Goal: Information Seeking & Learning: Learn about a topic

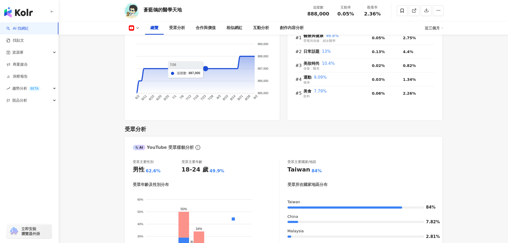
scroll to position [373, 0]
click at [288, 27] on div "創作內容分析" at bounding box center [292, 28] width 24 height 6
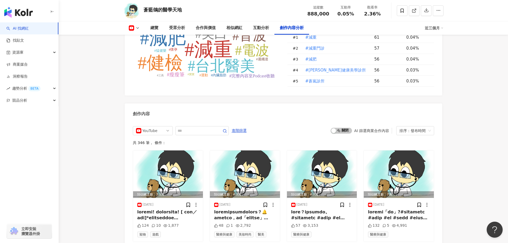
scroll to position [1354, 0]
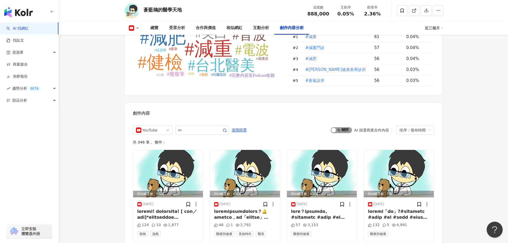
click at [341, 128] on span "啟動 關閉" at bounding box center [341, 130] width 21 height 6
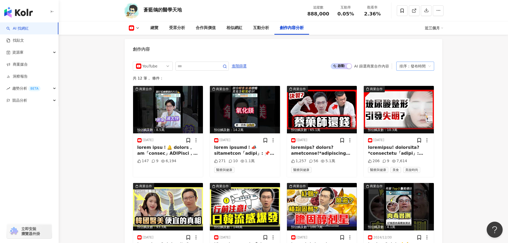
click at [416, 65] on div "排序：發布時間" at bounding box center [412, 66] width 27 height 9
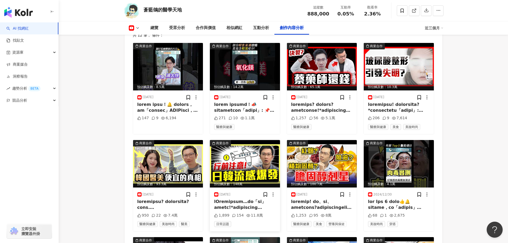
scroll to position [1472, 0]
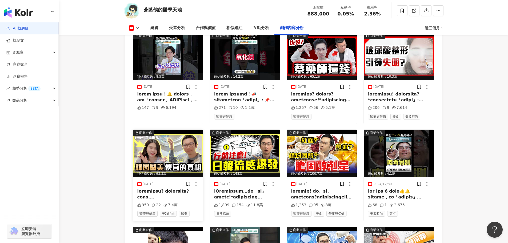
click at [157, 159] on img at bounding box center [168, 153] width 70 height 47
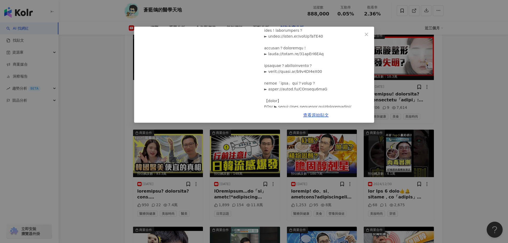
scroll to position [187, 0]
click at [364, 35] on span "Close" at bounding box center [366, 34] width 11 height 4
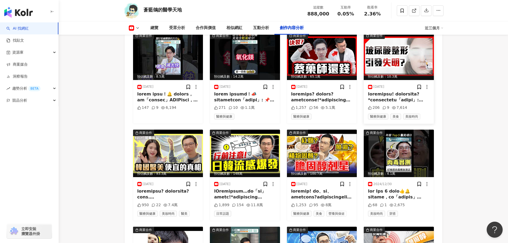
click at [390, 64] on img at bounding box center [399, 56] width 70 height 47
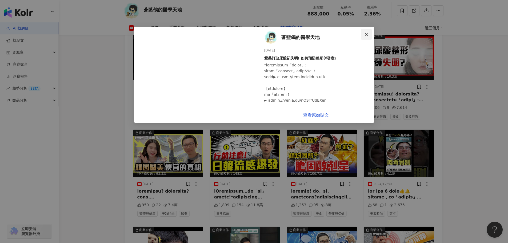
click at [364, 34] on icon "close" at bounding box center [366, 34] width 4 height 4
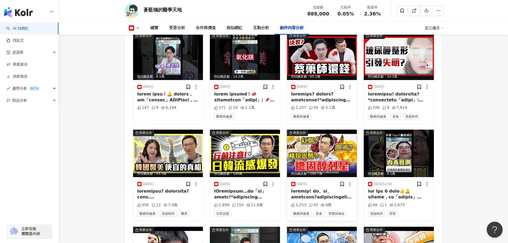
click at [309, 155] on img at bounding box center [322, 153] width 70 height 47
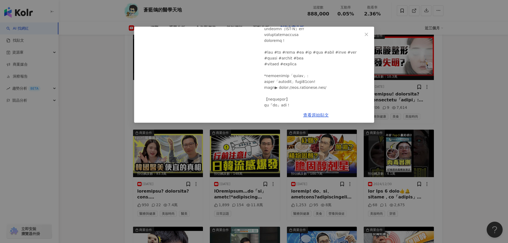
scroll to position [160, 0]
drag, startPoint x: 277, startPoint y: 69, endPoint x: 321, endPoint y: 82, distance: 45.6
click at [321, 82] on div at bounding box center [317, 122] width 106 height 440
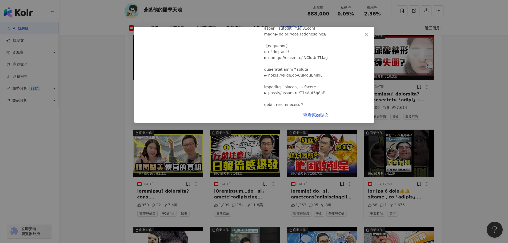
scroll to position [213, 0]
click at [366, 35] on icon "close" at bounding box center [366, 34] width 4 height 4
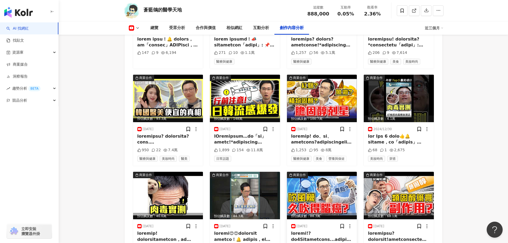
scroll to position [1579, 0]
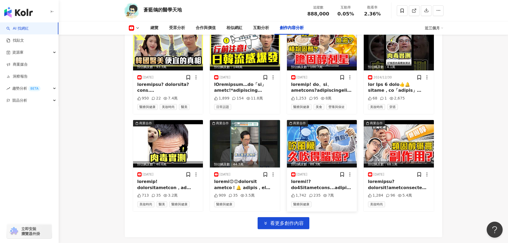
click at [333, 143] on img at bounding box center [322, 143] width 70 height 47
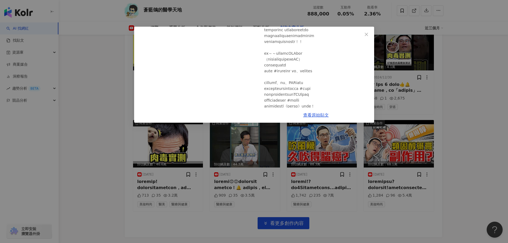
scroll to position [53, 0]
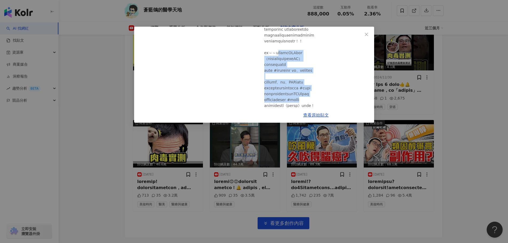
drag, startPoint x: 282, startPoint y: 55, endPoint x: 337, endPoint y: 91, distance: 65.8
click at [337, 97] on div at bounding box center [317, 229] width 106 height 440
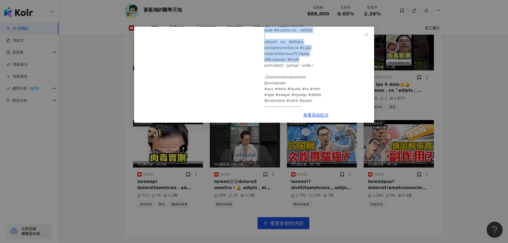
scroll to position [107, 0]
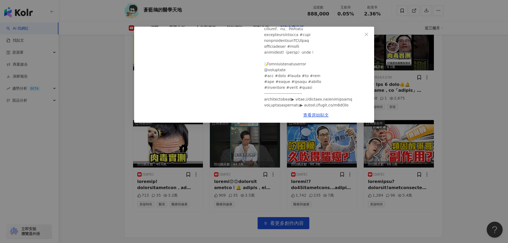
click at [324, 61] on div at bounding box center [317, 175] width 106 height 440
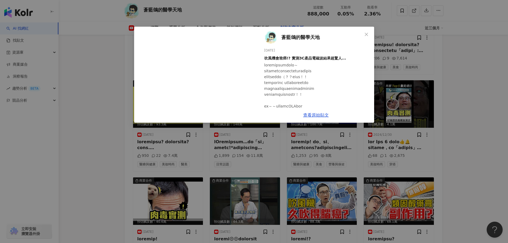
scroll to position [1552, 0]
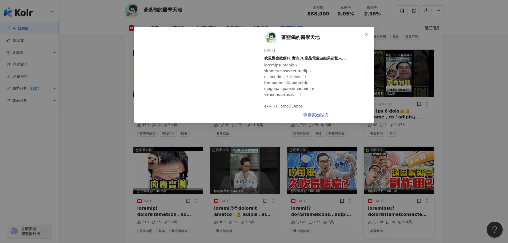
drag, startPoint x: 415, startPoint y: 141, endPoint x: 410, endPoint y: 150, distance: 9.9
click at [415, 142] on div "蒼藍鴿的醫學天地 [DATE] 吹風機會致癌!? 實測3C產品電磁波結果超驚人... 1,742 235 7萬 查看原始貼文" at bounding box center [254, 121] width 508 height 243
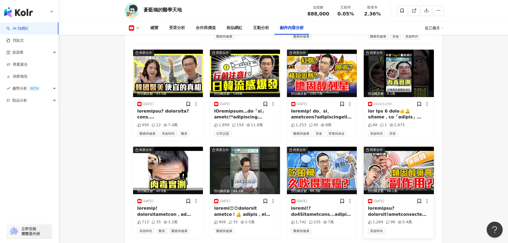
click at [391, 172] on img at bounding box center [399, 170] width 70 height 47
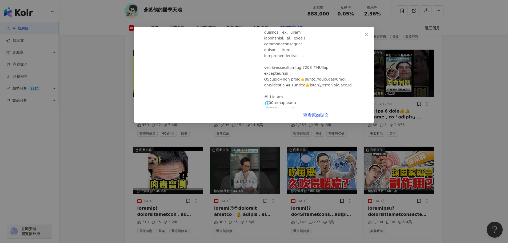
scroll to position [80, 0]
click at [277, 69] on div at bounding box center [317, 243] width 106 height 522
click at [311, 113] on link "查看原始貼文" at bounding box center [316, 115] width 26 height 5
